Goal: Task Accomplishment & Management: Manage account settings

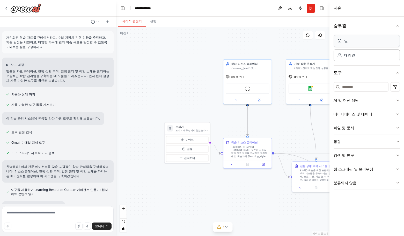
click at [364, 38] on div "일" at bounding box center [367, 41] width 66 height 12
click at [360, 46] on div "일" at bounding box center [367, 41] width 66 height 12
click at [354, 53] on font "대리인" at bounding box center [349, 55] width 11 height 4
click at [396, 25] on button "승무원" at bounding box center [367, 26] width 66 height 14
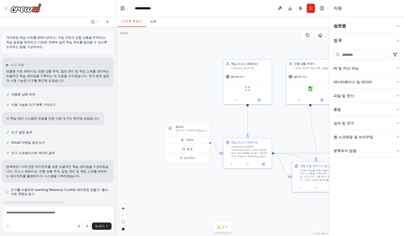
click at [396, 25] on icon "button" at bounding box center [398, 26] width 4 height 4
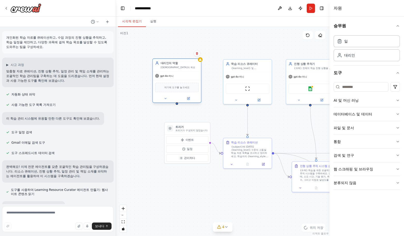
drag, startPoint x: 210, startPoint y: 68, endPoint x: 186, endPoint y: 70, distance: 24.7
click at [186, 70] on div "대리인의 역할 에이전트의 목표 gpt-4o-미니 여기에 도구를 놓으세요" at bounding box center [177, 80] width 49 height 44
drag, startPoint x: 176, startPoint y: 70, endPoint x: 175, endPoint y: 73, distance: 3.5
click at [176, 70] on div "대리인의 역할 에이전트의 목표" at bounding box center [177, 65] width 48 height 13
click at [167, 80] on div "여기에 도구를 놓으세요" at bounding box center [177, 87] width 48 height 14
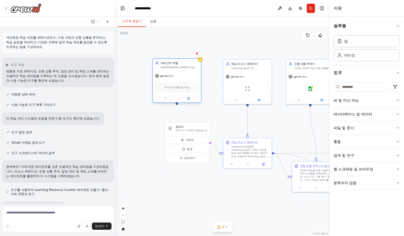
drag, startPoint x: 169, startPoint y: 88, endPoint x: 172, endPoint y: 91, distance: 4.5
click at [170, 88] on font "여기에 도구를 놓으세요" at bounding box center [176, 87] width 25 height 3
click at [174, 90] on div "여기에 도구를 놓으세요" at bounding box center [176, 87] width 43 height 9
click at [186, 88] on font "여기에 도구를 놓으세요" at bounding box center [176, 87] width 25 height 3
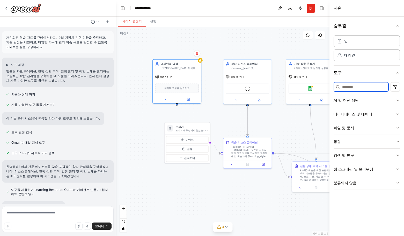
click at [359, 85] on input at bounding box center [361, 86] width 55 height 9
click at [369, 144] on button "통합" at bounding box center [367, 141] width 66 height 13
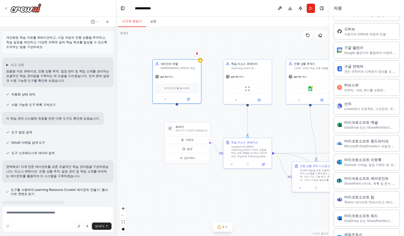
scroll to position [50, 0]
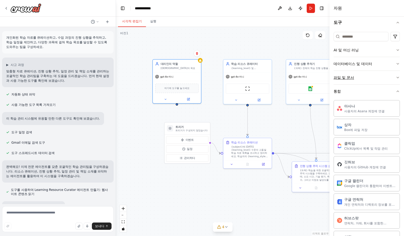
click at [351, 89] on button "통합" at bounding box center [367, 90] width 66 height 13
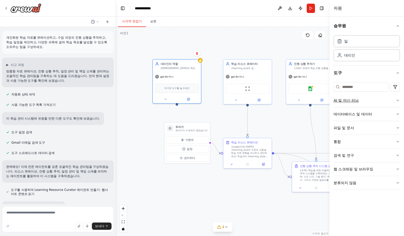
click at [362, 97] on button "AI 및 머신 러닝" at bounding box center [367, 99] width 66 height 13
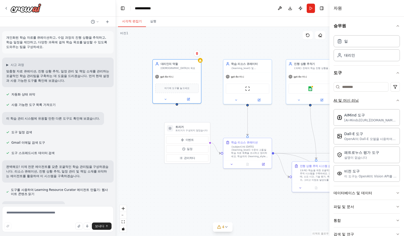
click at [362, 97] on button "AI 및 머신 러닝" at bounding box center [367, 99] width 66 height 13
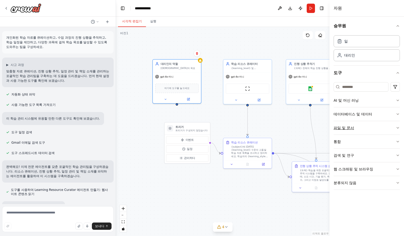
click at [363, 128] on button "파일 및 문서" at bounding box center [367, 127] width 66 height 13
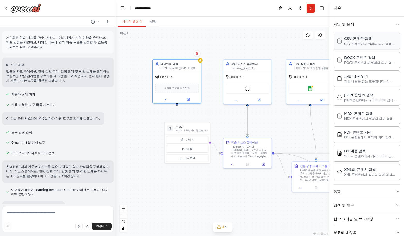
scroll to position [78, 0]
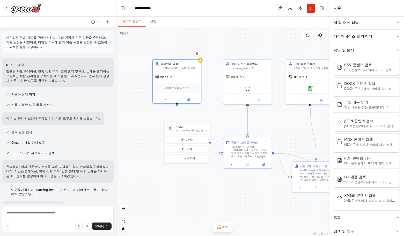
click at [359, 54] on button "파일 및 문서" at bounding box center [367, 49] width 66 height 13
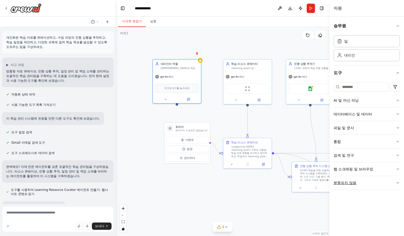
click at [354, 178] on button "분류되지 않음" at bounding box center [367, 182] width 66 height 13
drag, startPoint x: 353, startPoint y: 182, endPoint x: 353, endPoint y: 177, distance: 5.7
click at [353, 182] on font "분류되지 않음" at bounding box center [345, 182] width 23 height 4
click at [358, 101] on font "AI 및 머신 러닝" at bounding box center [346, 100] width 25 height 4
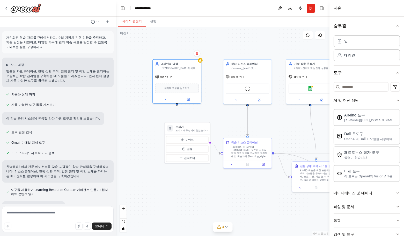
click at [358, 101] on font "AI 및 머신 러닝" at bounding box center [346, 100] width 25 height 4
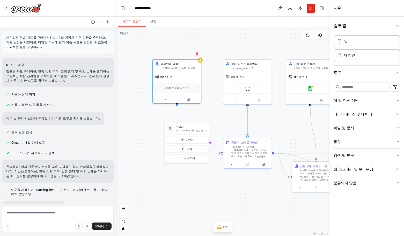
click at [369, 115] on font "데이터베이스 및 데이터" at bounding box center [353, 114] width 39 height 4
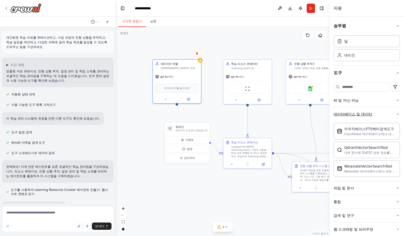
click at [369, 115] on font "데이터베이스 및 데이터" at bounding box center [353, 114] width 39 height 4
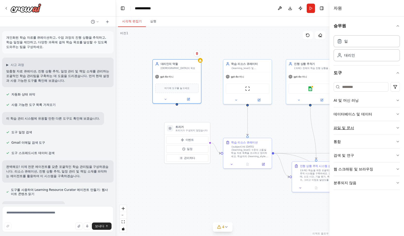
click at [351, 129] on font "파일 및 문서" at bounding box center [344, 128] width 20 height 4
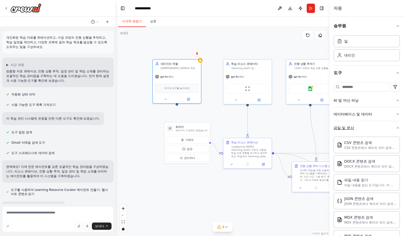
click at [351, 129] on font "파일 및 문서" at bounding box center [344, 128] width 20 height 4
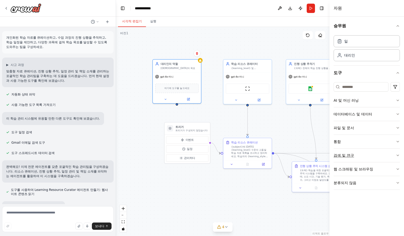
drag, startPoint x: 343, startPoint y: 149, endPoint x: 345, endPoint y: 140, distance: 9.3
click at [343, 147] on div "AI 및 머신 러닝 데이터베이스 및 데이터 파일 및 문서 통합 검색 및 연구 웹 스크래핑 및 브라우징 분류되지 않음" at bounding box center [367, 141] width 66 height 96
click at [345, 140] on button "통합" at bounding box center [367, 141] width 66 height 13
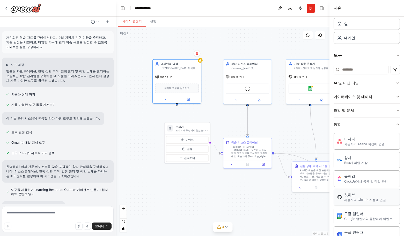
scroll to position [78, 0]
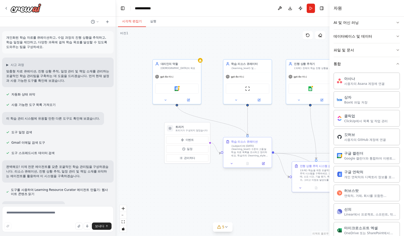
drag, startPoint x: 176, startPoint y: 104, endPoint x: 248, endPoint y: 136, distance: 78.1
click at [248, 136] on div "트리거 트리거가 구성되지 않았습니다 이벤트 일정 관리하다 학습 리소스 큐레이터 {learning_level} 및 {learning_style}…" at bounding box center [225, 118] width 162 height 158
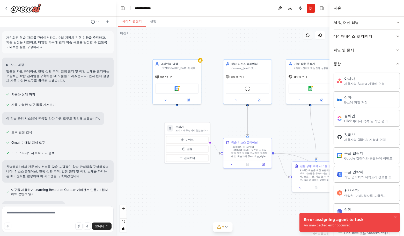
click at [310, 37] on icon at bounding box center [308, 35] width 4 height 4
click at [321, 34] on icon at bounding box center [320, 35] width 4 height 4
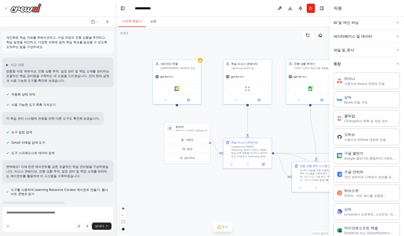
click at [319, 35] on icon at bounding box center [320, 36] width 2 height 2
click at [188, 78] on div "gpt-4o-미니" at bounding box center [177, 75] width 48 height 9
click at [197, 57] on div "확인하다" at bounding box center [197, 53] width 9 height 9
click at [197, 54] on icon at bounding box center [197, 53] width 2 height 3
click at [186, 64] on font "확인하다" at bounding box center [186, 59] width 3 height 16
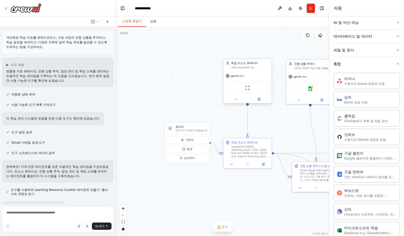
click at [254, 64] on font "학습 리소스 큐레이터" at bounding box center [244, 62] width 26 height 3
click at [270, 57] on div "확인하다" at bounding box center [267, 53] width 7 height 7
click at [268, 55] on button at bounding box center [267, 53] width 7 height 7
click at [266, 53] on icon at bounding box center [267, 53] width 3 height 3
click at [253, 60] on button "확인하다" at bounding box center [256, 59] width 9 height 19
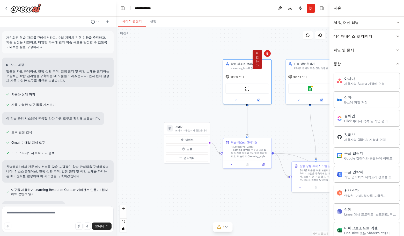
click at [256, 59] on button "확인하다" at bounding box center [257, 59] width 9 height 19
click at [258, 59] on font "확인하다" at bounding box center [258, 59] width 3 height 16
click at [258, 143] on div "학습 리소스 큐레이션" at bounding box center [245, 142] width 26 height 4
click at [269, 133] on icon at bounding box center [268, 132] width 3 height 3
click at [259, 137] on font "확인하다" at bounding box center [258, 138] width 3 height 16
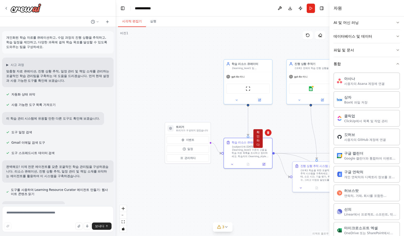
click at [257, 136] on font "확인하다" at bounding box center [258, 138] width 3 height 16
click at [319, 41] on div ".deletable-edge-delete-btn { width: 20px; height: 20px; border: 0px solid #ffff…" at bounding box center [223, 131] width 214 height 209
click at [322, 37] on icon at bounding box center [320, 35] width 4 height 4
click at [274, 73] on div ".deletable-edge-delete-btn { width: 20px; height: 20px; border: 0px solid #ffff…" at bounding box center [223, 131] width 214 height 209
click at [267, 74] on div "gpt-4o-미니" at bounding box center [248, 76] width 48 height 9
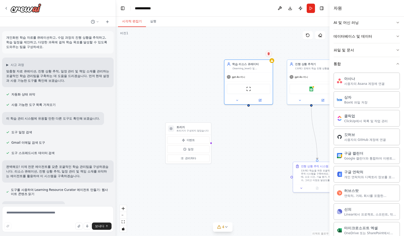
click at [269, 55] on icon at bounding box center [268, 53] width 3 height 3
click at [268, 54] on icon at bounding box center [268, 53] width 2 height 3
click at [256, 59] on button "확인하다" at bounding box center [258, 59] width 9 height 19
click at [5, 8] on icon at bounding box center [6, 8] width 4 height 4
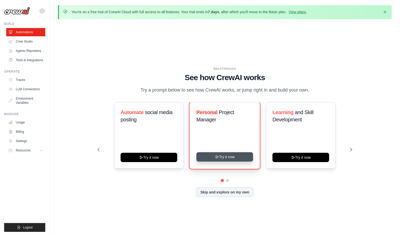
click at [215, 159] on icon at bounding box center [217, 157] width 4 height 4
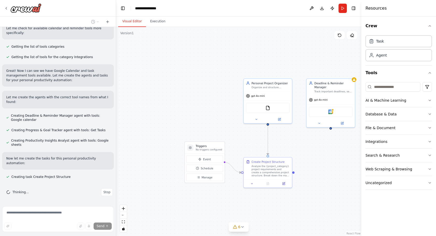
scroll to position [199, 0]
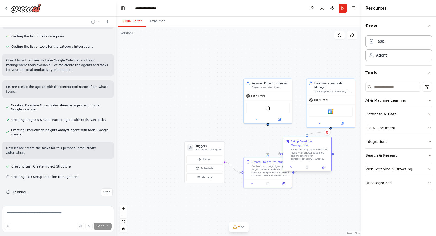
click at [297, 146] on div "Setup Deadline Management" at bounding box center [310, 143] width 38 height 8
click at [331, 137] on icon at bounding box center [330, 135] width 3 height 3
click at [314, 138] on button "Confirm" at bounding box center [316, 136] width 18 height 6
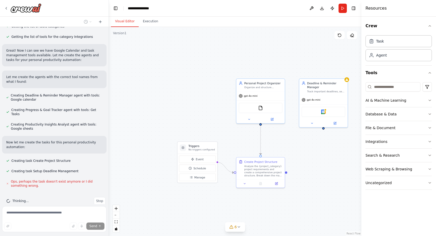
drag, startPoint x: 115, startPoint y: 13, endPoint x: 107, endPoint y: 13, distance: 8.0
click at [107, 13] on div "Create a crew that helps organize your personal projects, sets reminders for im…" at bounding box center [218, 118] width 436 height 236
click at [151, 21] on button "Execution" at bounding box center [149, 21] width 24 height 11
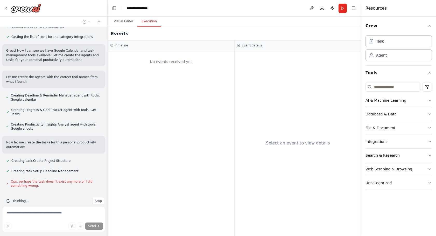
drag, startPoint x: 119, startPoint y: 21, endPoint x: 144, endPoint y: 10, distance: 28.2
click at [118, 21] on button "Visual Editor" at bounding box center [124, 21] width 28 height 11
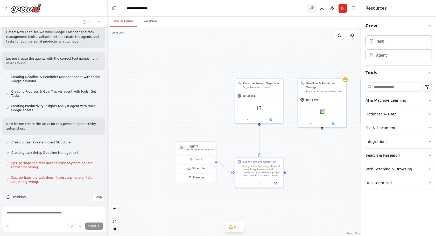
scroll to position [232, 0]
click at [311, 8] on button at bounding box center [311, 8] width 8 height 9
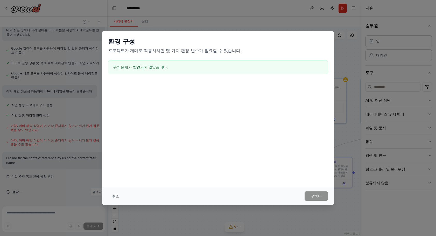
click at [215, 26] on div "환경 구성 프로젝트가 제대로 작동하려면 몇 가지 환경 변수가 필요할 수 있습니다. 구성 문제가 발견되지 않았습니다. 취소 구하다" at bounding box center [218, 118] width 436 height 236
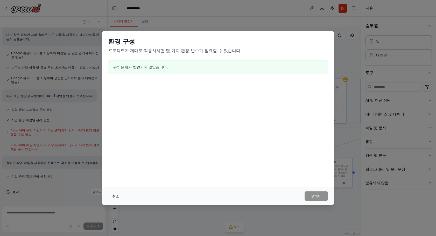
click at [118, 195] on font "취소" at bounding box center [115, 196] width 7 height 4
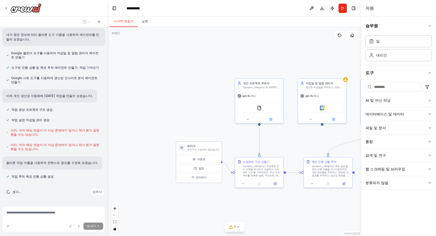
click at [205, 146] on h3 "트리거" at bounding box center [203, 146] width 32 height 4
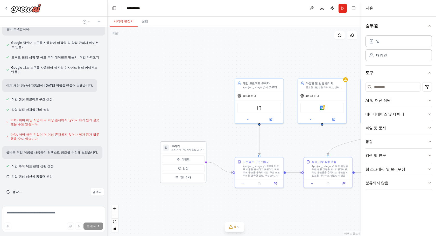
drag, startPoint x: 203, startPoint y: 147, endPoint x: 185, endPoint y: 147, distance: 17.4
click at [185, 147] on h3 "트리거" at bounding box center [187, 146] width 32 height 4
drag, startPoint x: 186, startPoint y: 147, endPoint x: 179, endPoint y: 146, distance: 7.7
click at [179, 146] on font "트리거" at bounding box center [175, 145] width 8 height 3
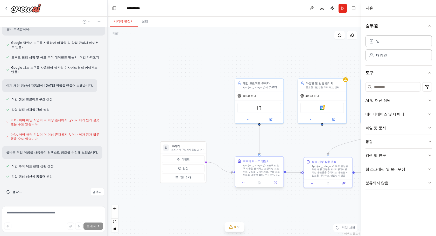
click at [239, 161] on icon at bounding box center [239, 161] width 4 height 4
click at [279, 153] on icon at bounding box center [279, 151] width 2 height 3
click at [270, 156] on font "확인하다" at bounding box center [268, 158] width 3 height 16
click at [278, 87] on font "{project_category}에 대한 자세한 프로젝트 계획을 작성하고, 목표를 실행 가능한 작업으로 분류하고, 프로젝트 상태와 요구 사항에…" at bounding box center [262, 95] width 38 height 21
click at [281, 75] on button at bounding box center [279, 72] width 7 height 7
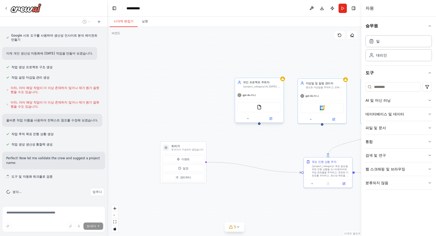
scroll to position [293, 0]
click at [274, 91] on div "gpt-4o-미니" at bounding box center [259, 95] width 48 height 9
click at [278, 73] on icon at bounding box center [279, 72] width 3 height 3
click at [269, 83] on font "확인하다" at bounding box center [268, 79] width 3 height 16
click at [311, 84] on font "마감일 및 알림 관리자" at bounding box center [319, 82] width 27 height 3
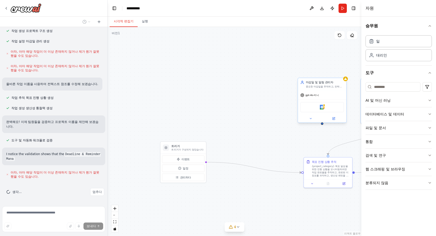
click at [338, 81] on div "마감일 및 알림 관리자" at bounding box center [325, 82] width 38 height 4
click at [337, 82] on div "마감일 및 알림 관리자" at bounding box center [325, 82] width 38 height 4
click at [341, 74] on icon at bounding box center [341, 72] width 3 height 3
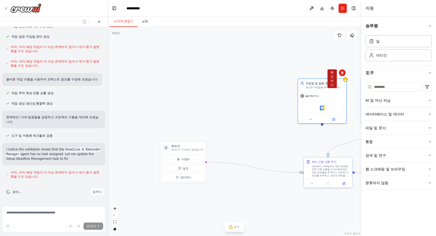
click at [331, 79] on font "확인하다" at bounding box center [331, 79] width 3 height 16
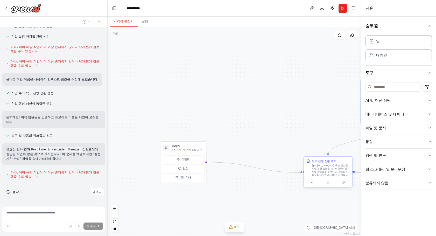
click at [341, 168] on font "{project_category} 목표 달성을 위한 진행 상황을 모니터링하려면 작업 완료율을 추적하고, 완료된 이정표를 파악하고, 생산성 패턴…" at bounding box center [330, 179] width 38 height 31
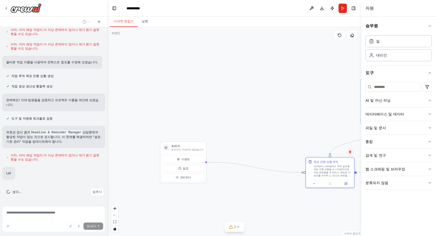
scroll to position [361, 0]
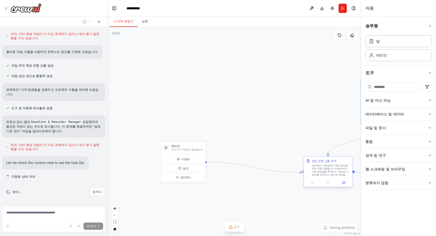
click at [337, 168] on font "{project_category} 목표 달성을 위한 진행 상황을 모니터링하려면 작업 완료율을 추적하고, 완료된 이정표를 파악하고, 생산성 패턴…" at bounding box center [330, 179] width 38 height 31
click at [350, 153] on button at bounding box center [349, 151] width 7 height 7
click at [340, 155] on font "확인하다" at bounding box center [339, 158] width 3 height 16
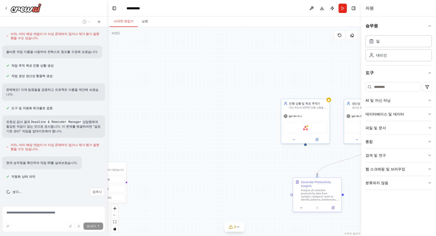
drag, startPoint x: 296, startPoint y: 148, endPoint x: 211, endPoint y: 158, distance: 85.8
click at [190, 168] on div ".deletable-edge-delete-btn { width: 20px; height: 20px; border: 0px solid #ffff…" at bounding box center [233, 131] width 253 height 209
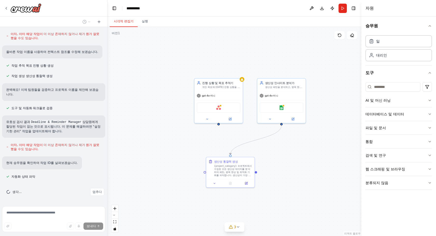
drag, startPoint x: 231, startPoint y: 85, endPoint x: 177, endPoint y: 60, distance: 59.8
click at [177, 59] on div ".deletable-edge-delete-btn { width: 20px; height: 20px; border: 0px solid #ffff…" at bounding box center [233, 131] width 253 height 209
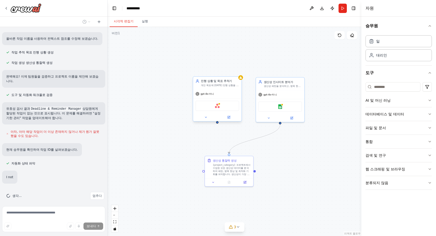
click at [210, 97] on div "gpt-4o-미니" at bounding box center [217, 93] width 48 height 9
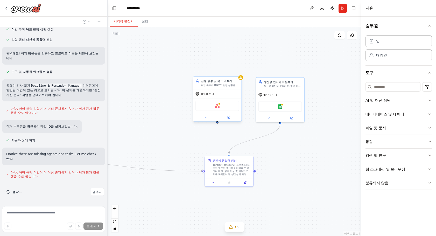
scroll to position [397, 0]
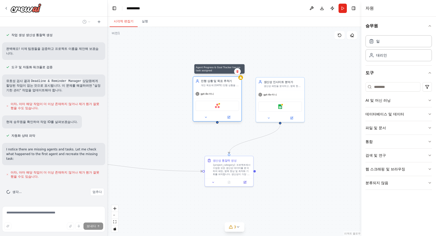
click at [241, 79] on div at bounding box center [240, 77] width 5 height 5
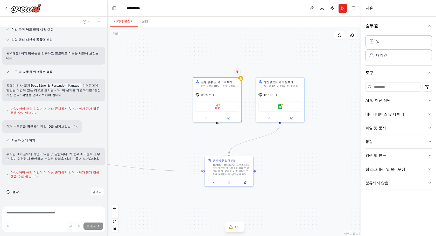
click at [237, 71] on icon at bounding box center [237, 71] width 2 height 3
click at [226, 77] on font "확인하다" at bounding box center [227, 77] width 3 height 16
click at [274, 84] on font "생산성 패턴을 분석하고, 병목 현상과 개선 기회를 식별하고, {project_category} 작업에 대한 집중력과 동기를 최적화하기 위한 개…" at bounding box center [282, 93] width 37 height 18
click at [300, 72] on icon at bounding box center [299, 71] width 3 height 3
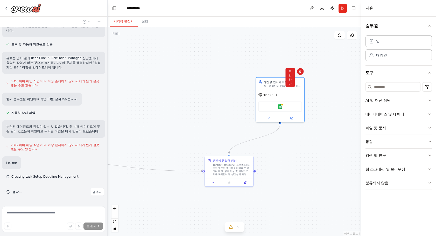
drag, startPoint x: 289, startPoint y: 79, endPoint x: 255, endPoint y: 125, distance: 57.7
click at [290, 79] on font "확인하다" at bounding box center [289, 77] width 3 height 16
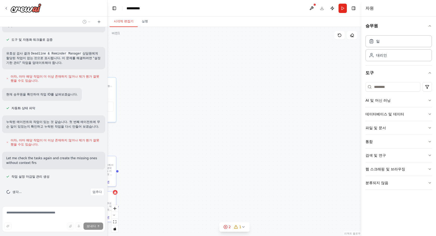
scroll to position [434, 0]
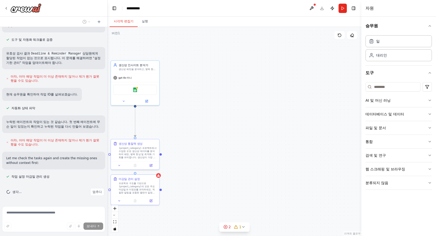
drag, startPoint x: 205, startPoint y: 170, endPoint x: 301, endPoint y: 149, distance: 98.5
click at [301, 149] on div ".deletable-edge-delete-btn { width: 20px; height: 20px; border: 0px solid #ffff…" at bounding box center [233, 131] width 253 height 209
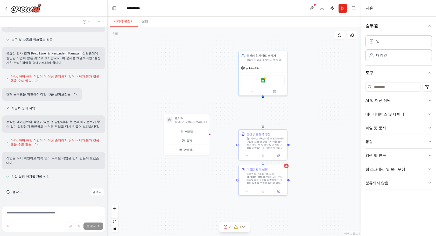
drag, startPoint x: 226, startPoint y: 114, endPoint x: 281, endPoint y: 117, distance: 55.0
click at [281, 117] on div ".deletable-edge-delete-btn { width: 20px; height: 20px; border: 0px solid #ffff…" at bounding box center [233, 131] width 253 height 209
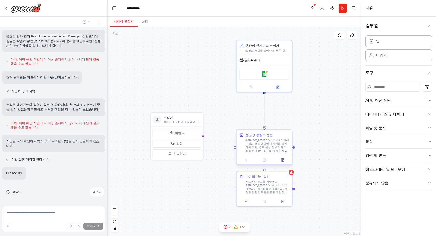
click at [246, 163] on div at bounding box center [263, 159] width 55 height 9
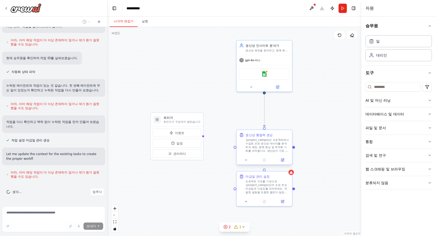
scroll to position [470, 0]
click at [285, 134] on div "생산성 통찰력 생성" at bounding box center [267, 135] width 44 height 4
click at [288, 126] on button at bounding box center [287, 125] width 7 height 7
click at [286, 126] on icon at bounding box center [286, 124] width 3 height 3
click at [276, 133] on font "확인하다" at bounding box center [276, 131] width 3 height 16
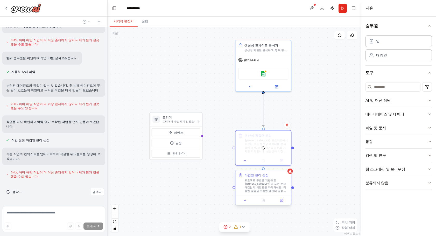
click at [277, 177] on div "마감일 관리 설정" at bounding box center [266, 175] width 44 height 4
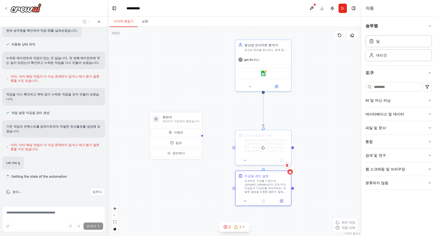
click at [287, 165] on icon at bounding box center [286, 164] width 3 height 3
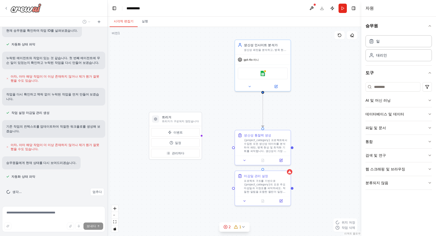
click at [36, 8] on img at bounding box center [25, 7] width 31 height 9
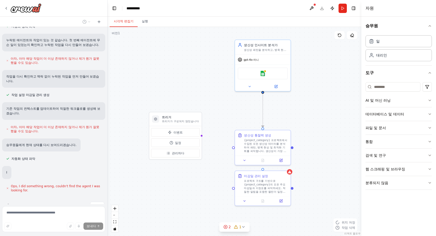
scroll to position [521, 0]
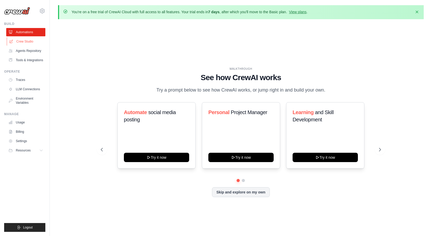
click at [20, 44] on link "Crew Studio" at bounding box center [26, 41] width 39 height 8
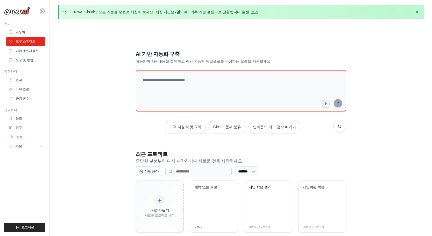
click at [13, 135] on icon at bounding box center [11, 137] width 4 height 4
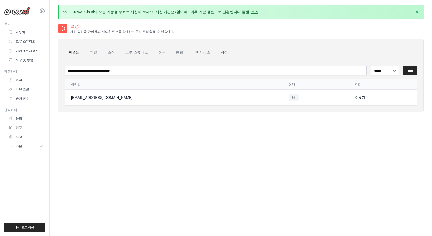
click at [220, 52] on font "계정" at bounding box center [223, 52] width 7 height 4
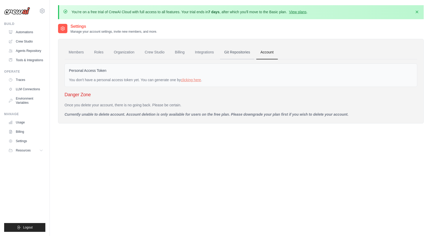
click at [244, 52] on link "Git Repositories" at bounding box center [237, 52] width 34 height 14
click at [117, 51] on link "Organization" at bounding box center [124, 52] width 29 height 14
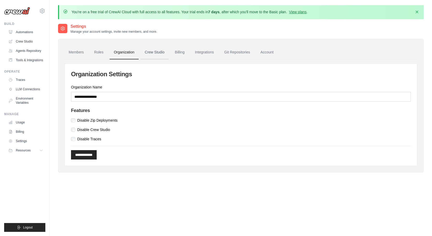
click at [154, 52] on link "Crew Studio" at bounding box center [155, 52] width 28 height 14
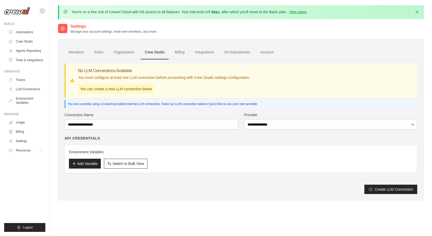
click at [180, 52] on ul "Members Roles Organization Crew Studio Billing Integrations Git Repositories Ac…" at bounding box center [240, 52] width 352 height 14
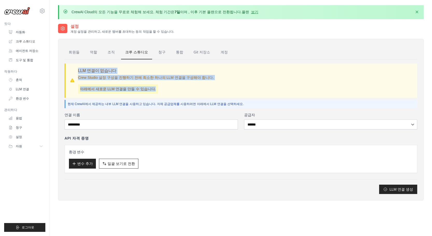
drag, startPoint x: 76, startPoint y: 70, endPoint x: 228, endPoint y: 81, distance: 152.9
click at [228, 81] on div "LLM 연결이 없습니다 Crew Studio 설정 구성을 진행하기 전에 최소한 하나의 LLM 연결을 구성해야 합니다. 아래에서 새로운 LLM …" at bounding box center [241, 81] width 343 height 26
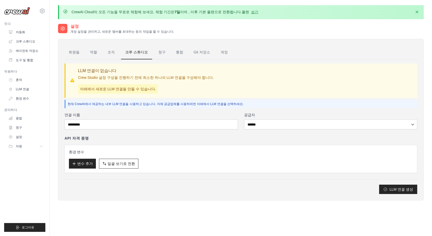
click at [228, 81] on div "LLM 연결이 없습니다 Crew Studio 설정 구성을 진행하기 전에 최소한 하나의 LLM 연결을 구성해야 합니다. 아래에서 새로운 LLM …" at bounding box center [241, 81] width 343 height 26
click at [93, 80] on div "LLM 연결이 없습니다 Crew Studio 설정 구성을 진행하기 전에 최소한 하나의 LLM 연결을 구성해야 합니다. 아래에서 새로운 LLM …" at bounding box center [146, 81] width 136 height 26
click at [96, 76] on font "Crew Studio 설정 구성을 진행하기 전에 최소한 하나의 LLM 연결을 구성해야 합니다." at bounding box center [146, 77] width 136 height 4
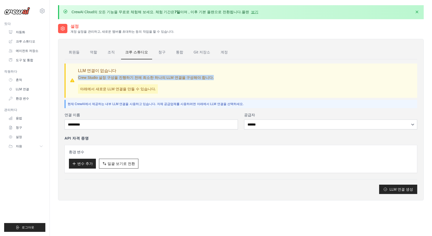
click at [141, 75] on font "Crew Studio 설정 구성을 진행하기 전에 최소한 하나의 LLM 연결을 구성해야 합니다." at bounding box center [146, 77] width 136 height 4
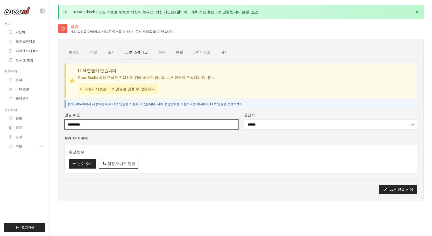
click at [108, 124] on input "연결 이름" at bounding box center [150, 124] width 173 height 10
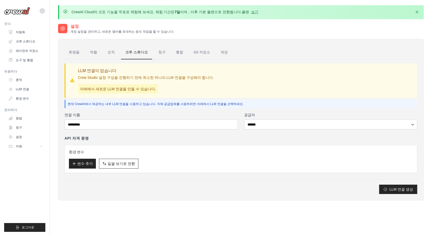
click at [239, 113] on div "연결 이름 공급자 ****** **** ******* ******* ***" at bounding box center [240, 120] width 352 height 17
drag, startPoint x: 263, startPoint y: 115, endPoint x: 264, endPoint y: 121, distance: 5.8
click at [263, 115] on label "공급자" at bounding box center [330, 114] width 173 height 5
click at [263, 119] on select "****** **** ******* ******* ***" at bounding box center [330, 124] width 173 height 10
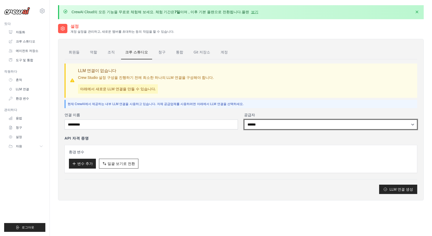
click at [264, 121] on select "****** **** ******* ******* ***" at bounding box center [330, 124] width 173 height 10
select select "******"
click at [244, 119] on select "****** **** ******* ******* ***" at bounding box center [330, 124] width 173 height 10
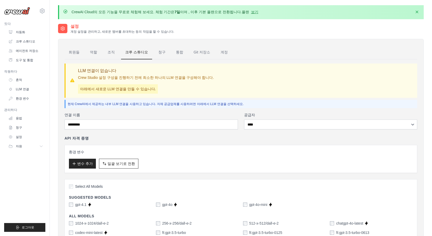
click at [154, 144] on div "API 자격 증명 환경 변수 변수 추가 일괄 보기로 전환 테이블 보기로 전환" at bounding box center [240, 153] width 352 height 37
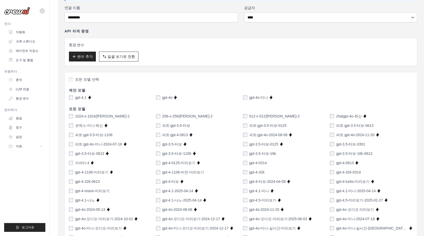
scroll to position [26, 0]
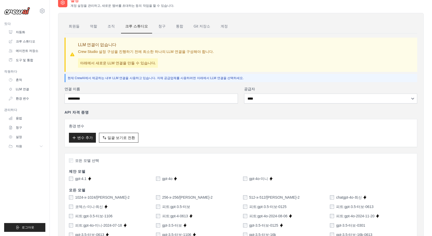
click at [74, 128] on div "환경 변수 변수 추가 일괄 보기로 전환 테이블 보기로 전환" at bounding box center [241, 132] width 344 height 19
click at [74, 123] on h3 "환경 변수" at bounding box center [241, 125] width 344 height 5
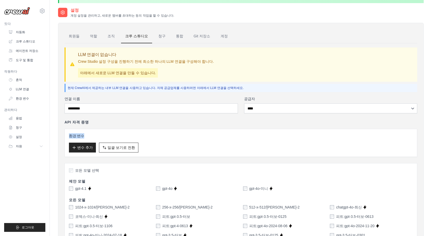
scroll to position [0, 0]
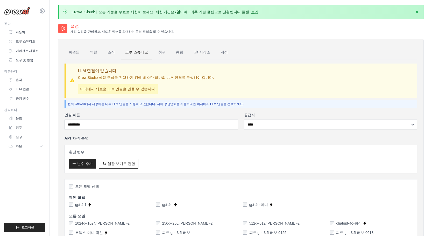
drag, startPoint x: 262, startPoint y: 24, endPoint x: 266, endPoint y: 18, distance: 7.7
click at [262, 24] on div "설정 계정 설정을 관리하고, 새로운 멤버를 초대하는 등의 작업을 할 수 있습니다." at bounding box center [240, 28] width 365 height 10
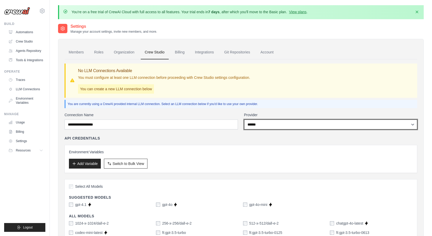
click at [269, 124] on select "**********" at bounding box center [330, 124] width 173 height 10
click at [244, 119] on select "**********" at bounding box center [330, 124] width 173 height 10
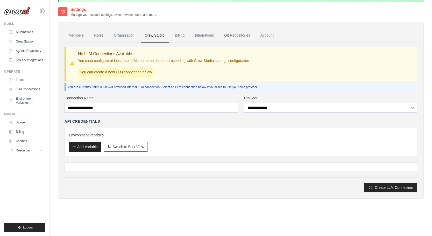
scroll to position [26, 0]
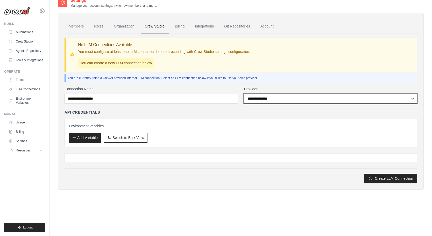
click at [281, 101] on select "**********" at bounding box center [330, 98] width 173 height 10
click at [244, 93] on select "**********" at bounding box center [330, 98] width 173 height 10
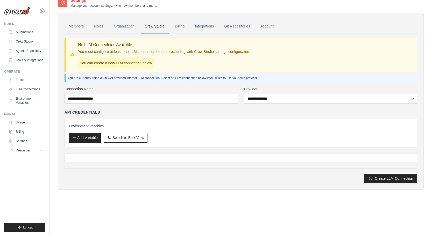
click at [266, 115] on div "API Credentials Environment Variables Add Variable Switch to Bulk View Switch t…" at bounding box center [240, 128] width 352 height 37
click at [265, 91] on div "**********" at bounding box center [330, 94] width 173 height 17
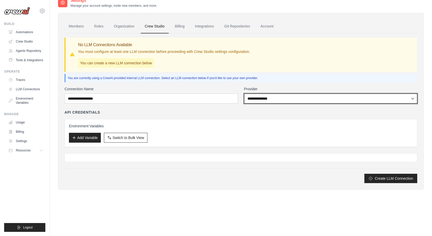
click at [266, 99] on select "**********" at bounding box center [330, 98] width 173 height 10
select select "******"
click at [244, 93] on select "**********" at bounding box center [330, 98] width 173 height 10
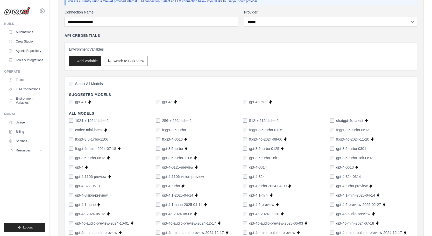
scroll to position [78, 0]
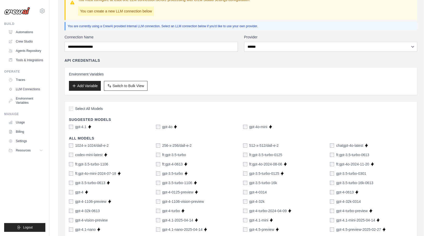
click at [88, 89] on button "Add Variable" at bounding box center [85, 86] width 32 height 10
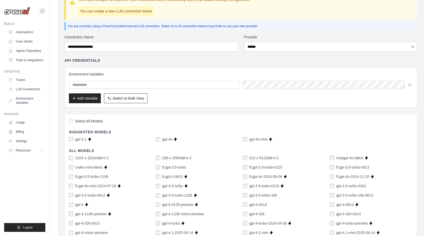
click at [97, 84] on input "text" at bounding box center [154, 85] width 170 height 8
click at [172, 78] on div "Environment Variables Add Variable Switch to Bulk View Switch to Table View" at bounding box center [241, 87] width 344 height 32
click at [168, 81] on div at bounding box center [154, 85] width 170 height 8
click at [164, 85] on input "text" at bounding box center [154, 85] width 170 height 8
click at [121, 86] on input "text" at bounding box center [154, 85] width 170 height 8
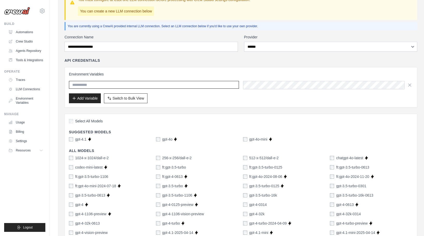
paste input "**********"
type input "**********"
click at [281, 102] on div "Add Variable Switch to Bulk View Switch to Table View" at bounding box center [241, 98] width 344 height 10
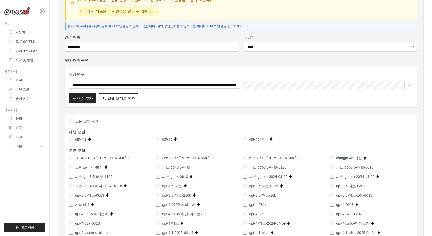
drag, startPoint x: 296, startPoint y: 100, endPoint x: 287, endPoint y: 100, distance: 8.8
click at [294, 100] on div "변수 추가 일괄 보기로 전환 테이블 보기로 전환" at bounding box center [241, 98] width 344 height 10
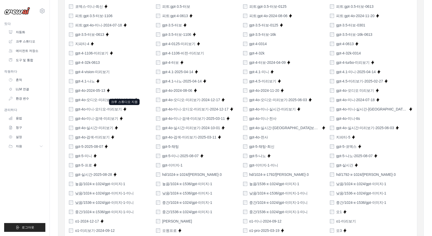
scroll to position [362, 0]
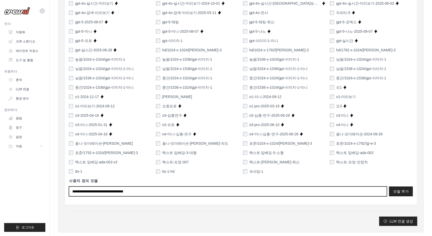
click at [136, 194] on input "text" at bounding box center [228, 191] width 318 height 10
click at [169, 192] on input "text" at bounding box center [228, 191] width 318 height 10
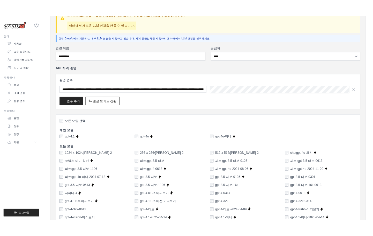
scroll to position [0, 0]
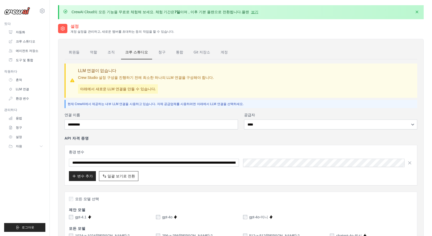
click at [121, 89] on font "아래에서 새로운 LLM 연결을 만들 수 있습니다." at bounding box center [118, 89] width 76 height 4
drag, startPoint x: 102, startPoint y: 105, endPoint x: 254, endPoint y: 96, distance: 152.2
click at [254, 96] on div "LLM 연결이 없습니다 Crew Studio 설정 구성을 진행하기 전에 최소한 하나의 LLM 연결을 구성해야 합니다. 아래에서 새로운 LLM …" at bounding box center [240, 80] width 352 height 34
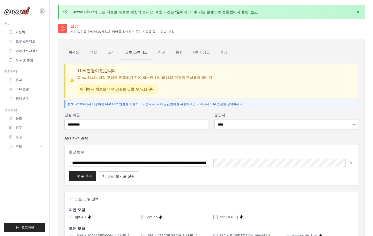
click at [72, 55] on link "회원들" at bounding box center [73, 52] width 19 height 14
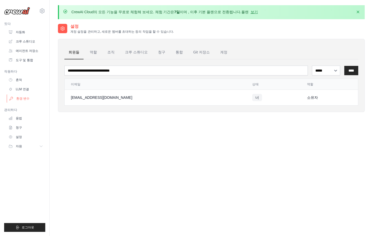
click at [25, 98] on font "환경 변수" at bounding box center [22, 99] width 13 height 4
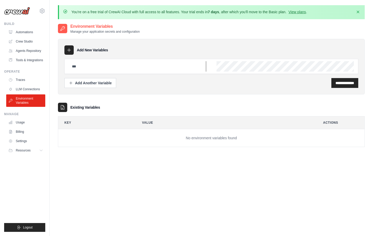
click at [95, 64] on input "text" at bounding box center [137, 66] width 137 height 10
click at [42, 7] on div "nepark.cse@gmail.com Settings" at bounding box center [24, 8] width 41 height 17
click at [41, 10] on icon at bounding box center [42, 11] width 6 height 6
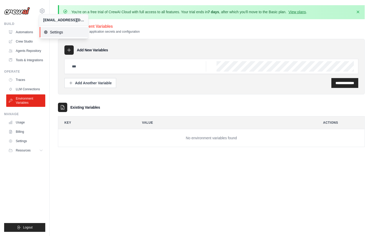
click at [56, 31] on span "Settings" at bounding box center [64, 32] width 41 height 5
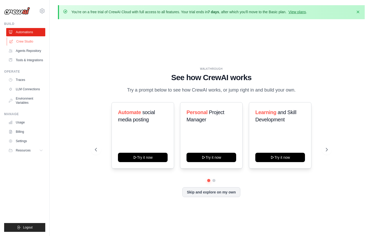
click at [31, 43] on link "Crew Studio" at bounding box center [26, 41] width 39 height 8
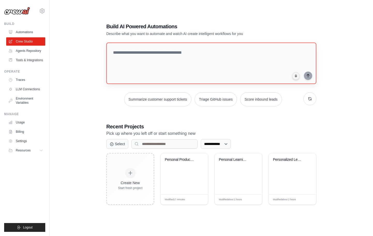
scroll to position [28, 0]
